Goal: Participate in discussion: Engage in conversation with other users on a specific topic

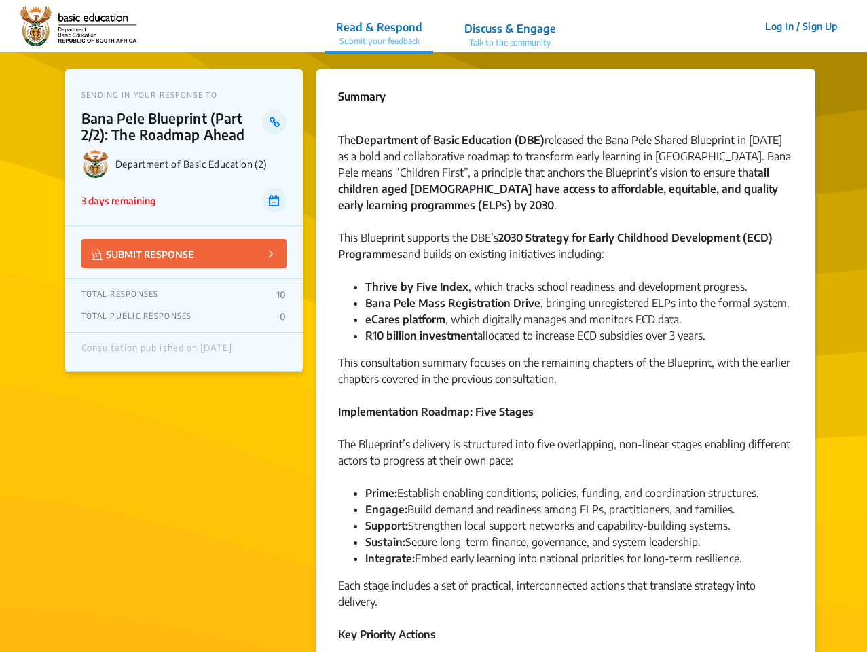
click at [78, 26] on img at bounding box center [78, 26] width 116 height 41
click at [380, 26] on p "Read & Respond" at bounding box center [379, 27] width 86 height 16
click at [510, 26] on p "Discuss & Engage" at bounding box center [511, 28] width 92 height 16
click at [802, 26] on button "Log In / Sign Up" at bounding box center [802, 26] width 90 height 21
click at [184, 253] on p "SUBMIT RESPONSE" at bounding box center [143, 254] width 103 height 16
